Goal: Task Accomplishment & Management: Manage account settings

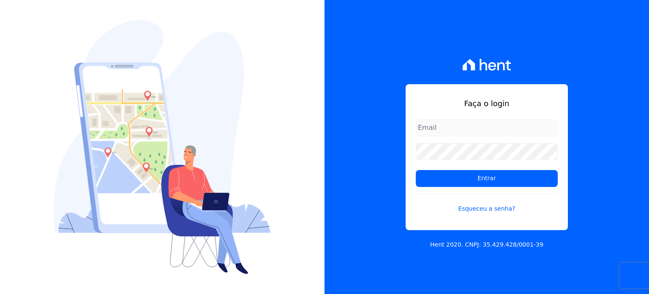
click at [448, 130] on input "email" at bounding box center [487, 127] width 142 height 17
type input "[EMAIL_ADDRESS][DOMAIN_NAME]"
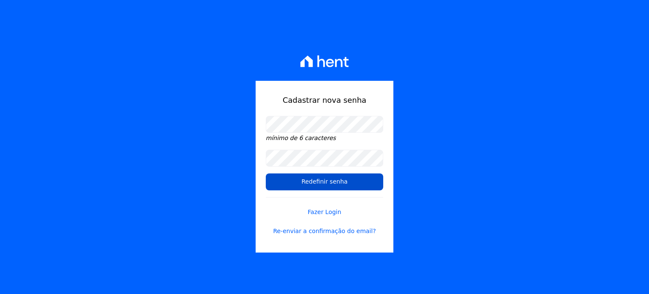
click at [323, 184] on input "Redefinir senha" at bounding box center [324, 181] width 117 height 17
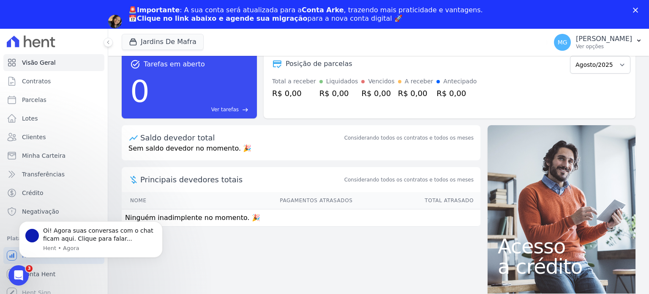
scroll to position [57, 0]
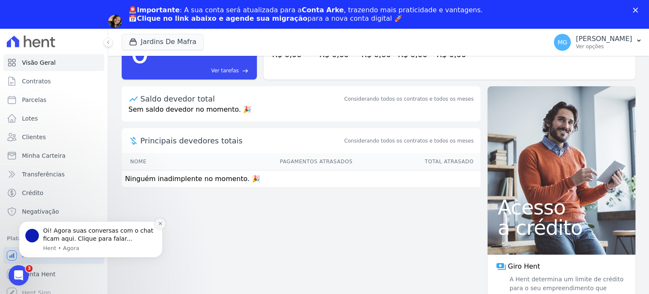
click at [160, 224] on icon "Dismiss notification" at bounding box center [160, 223] width 5 height 5
